Goal: Information Seeking & Learning: Learn about a topic

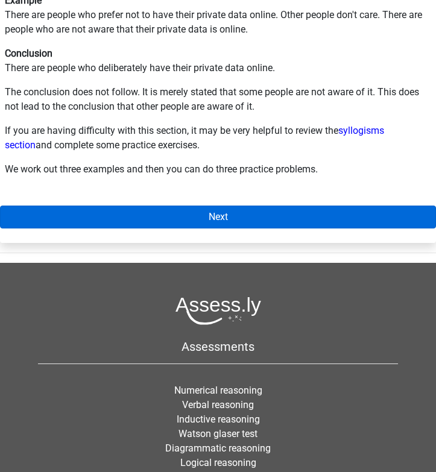
scroll to position [231, 0]
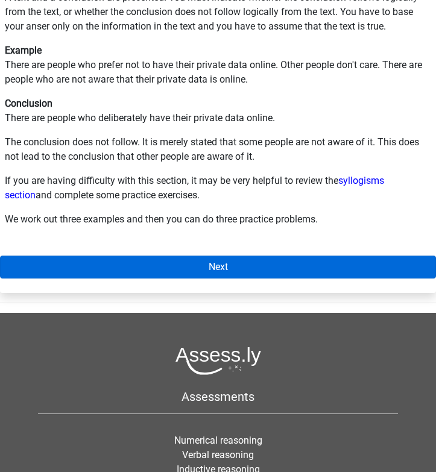
click at [182, 256] on link "Next" at bounding box center [218, 267] width 436 height 23
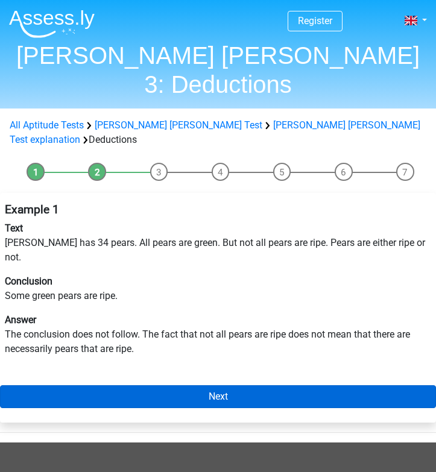
click at [171, 385] on link "Next" at bounding box center [218, 396] width 436 height 23
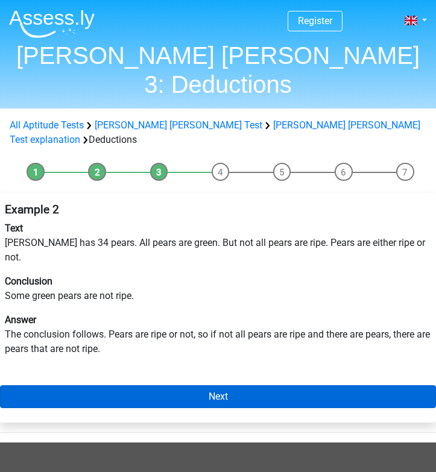
click at [171, 385] on link "Next" at bounding box center [218, 396] width 436 height 23
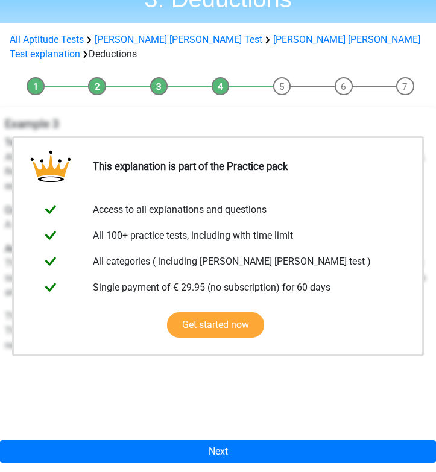
scroll to position [91, 0]
